Goal: Task Accomplishment & Management: Manage account settings

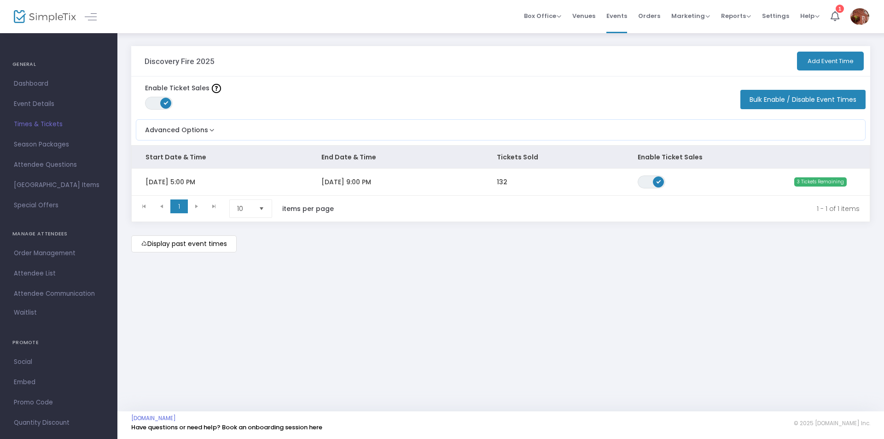
click at [520, 86] on div "Enable Ticket Sales ON OFF Bulk Enable / Disable Event Times" at bounding box center [500, 95] width 739 height 38
click at [44, 272] on span "Attendee List" at bounding box center [59, 273] width 90 height 12
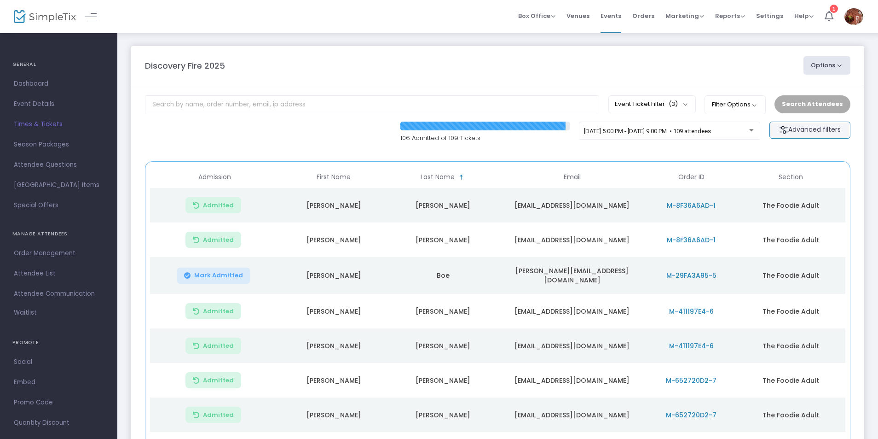
click at [802, 132] on m-button "Advanced filters" at bounding box center [810, 130] width 81 height 17
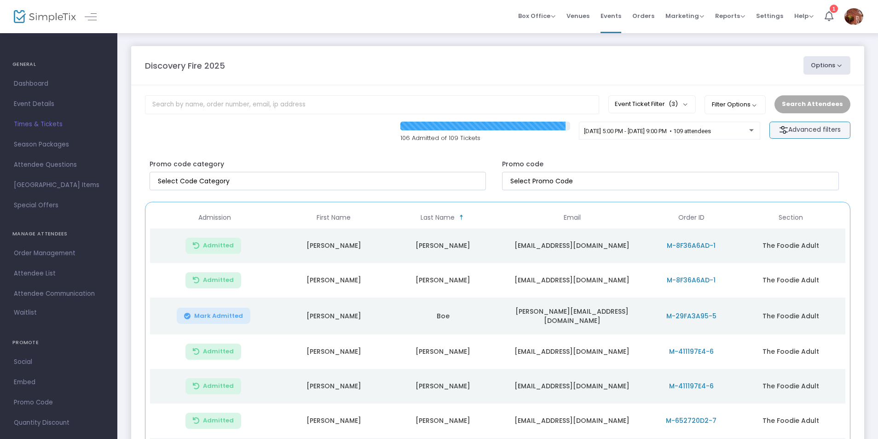
click at [802, 132] on m-button "Advanced filters" at bounding box center [810, 130] width 81 height 17
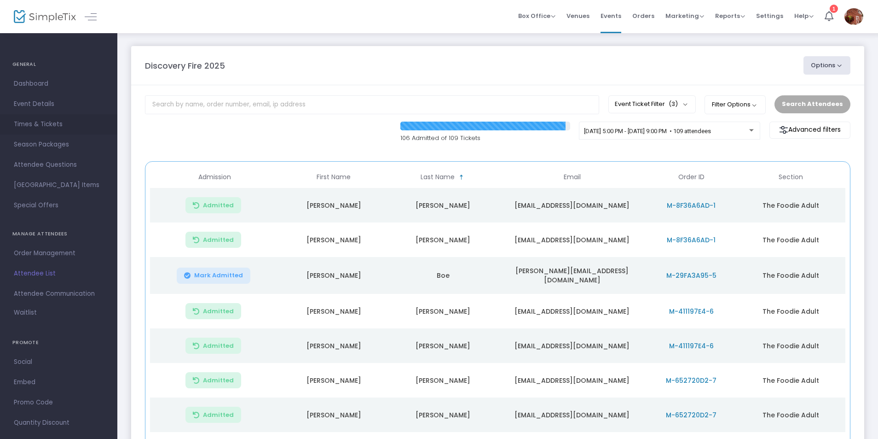
click at [34, 121] on span "Times & Tickets" at bounding box center [59, 124] width 90 height 12
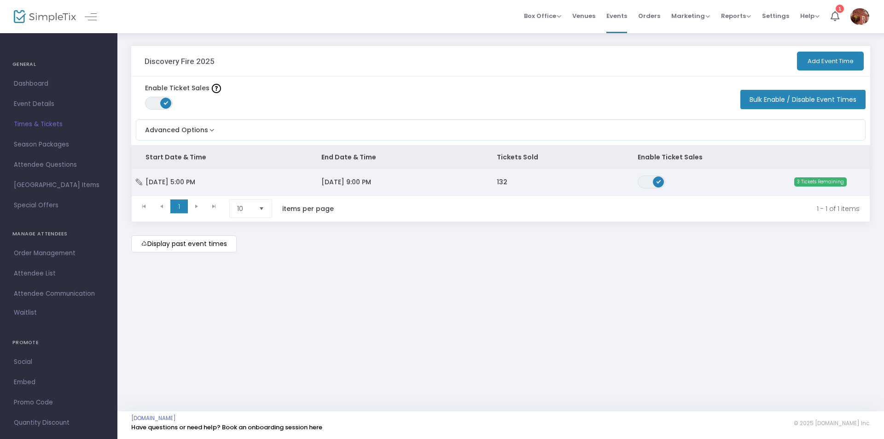
click at [807, 179] on span "3 Tickets Remaining" at bounding box center [820, 181] width 52 height 9
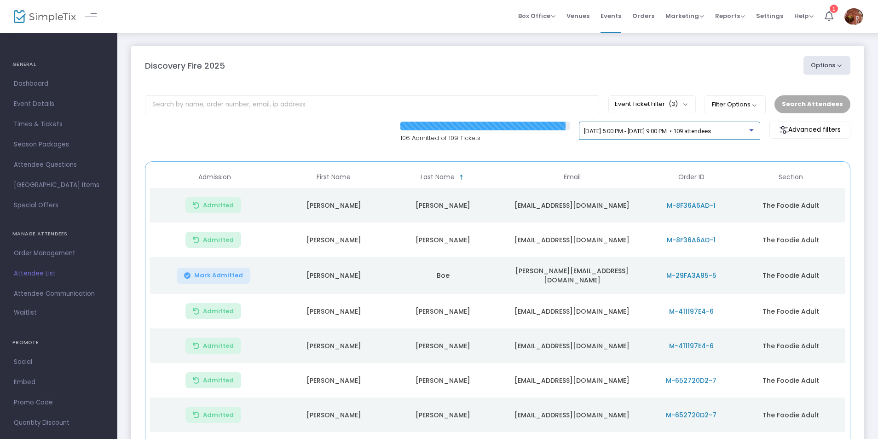
click at [711, 133] on span "[DATE] 5:00 PM - [DATE] 9:00 PM • 109 attendees" at bounding box center [647, 130] width 127 height 7
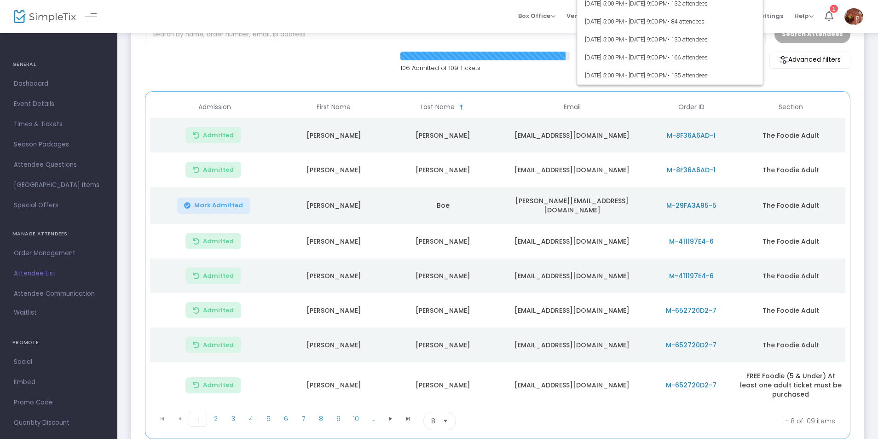
scroll to position [138, 0]
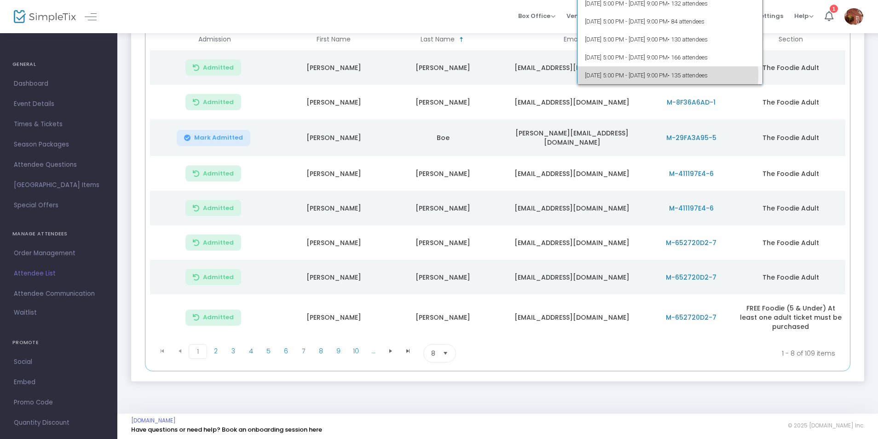
click at [668, 75] on span "[DATE] 5:00 PM - [DATE] 9:00 PM • 135 attendees" at bounding box center [670, 75] width 171 height 18
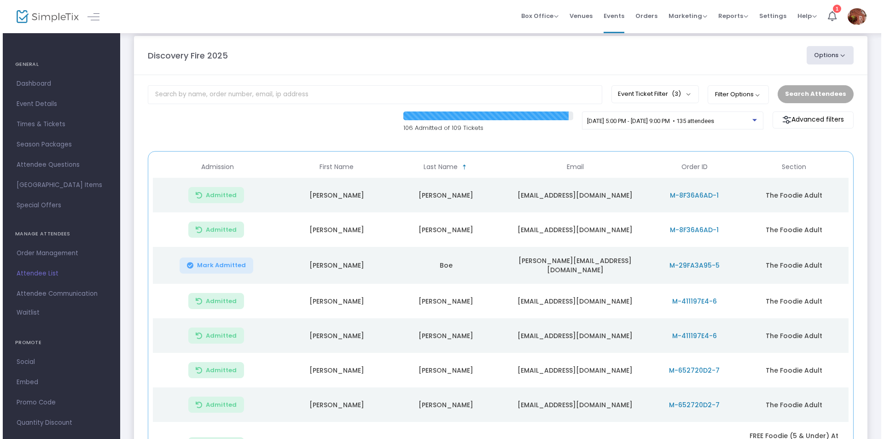
scroll to position [0, 0]
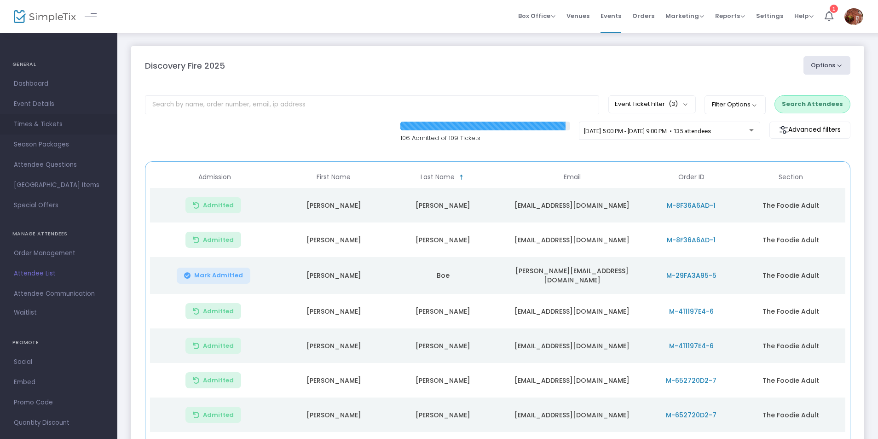
click at [46, 120] on span "Times & Tickets" at bounding box center [59, 124] width 90 height 12
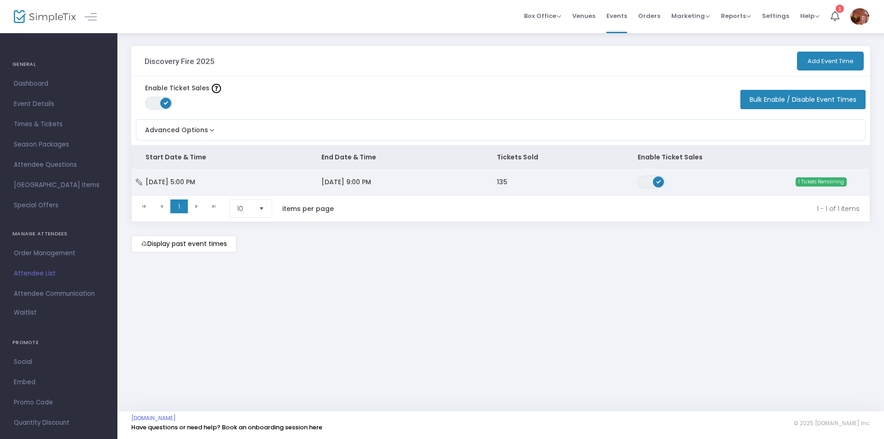
click at [644, 181] on span "ON OFF" at bounding box center [651, 181] width 28 height 13
